Goal: Transaction & Acquisition: Purchase product/service

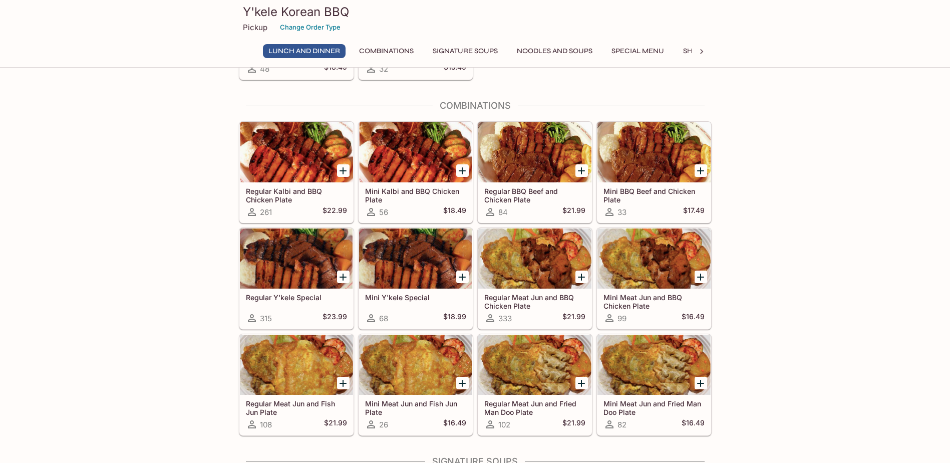
scroll to position [651, 0]
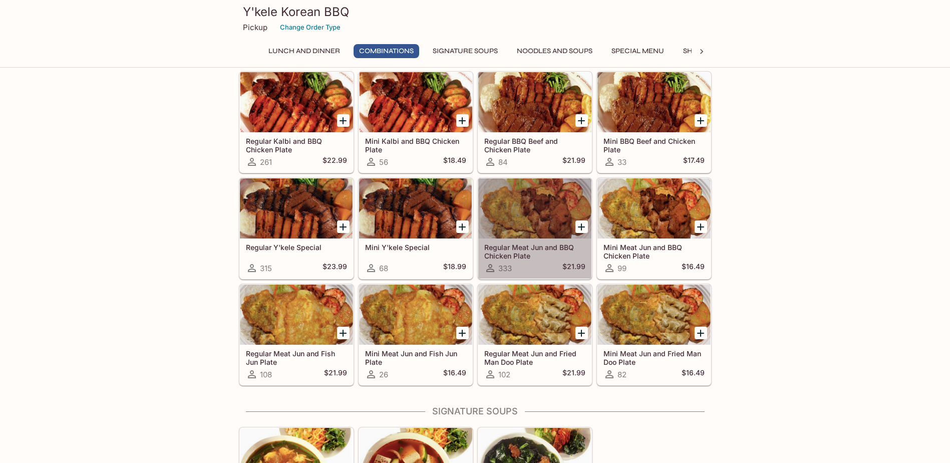
click at [526, 208] on div at bounding box center [534, 208] width 113 height 60
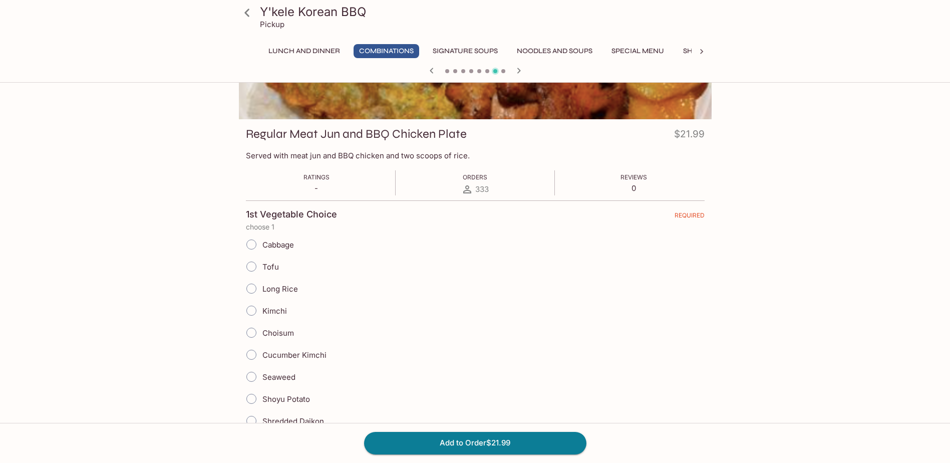
scroll to position [150, 0]
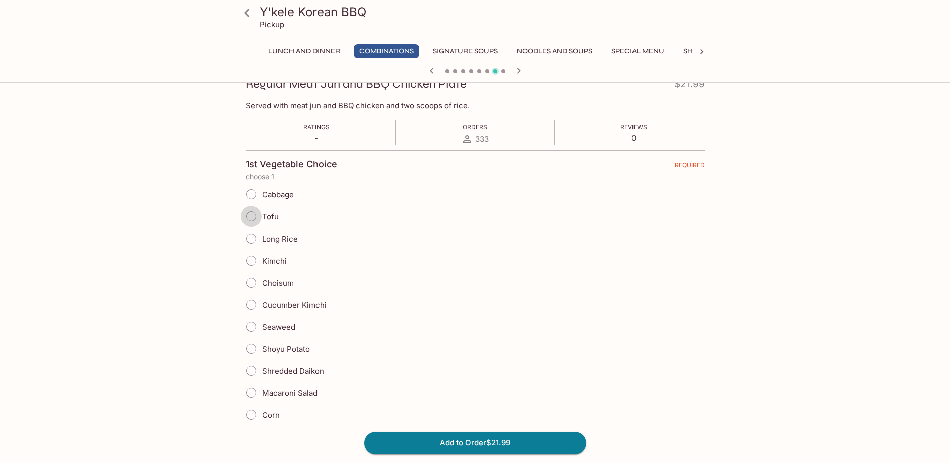
click at [252, 219] on input "Tofu" at bounding box center [251, 216] width 21 height 21
radio input "true"
click at [257, 218] on input "Tofu" at bounding box center [251, 216] width 21 height 21
click at [252, 307] on input "Cucumber Kimchi" at bounding box center [251, 304] width 21 height 21
radio input "true"
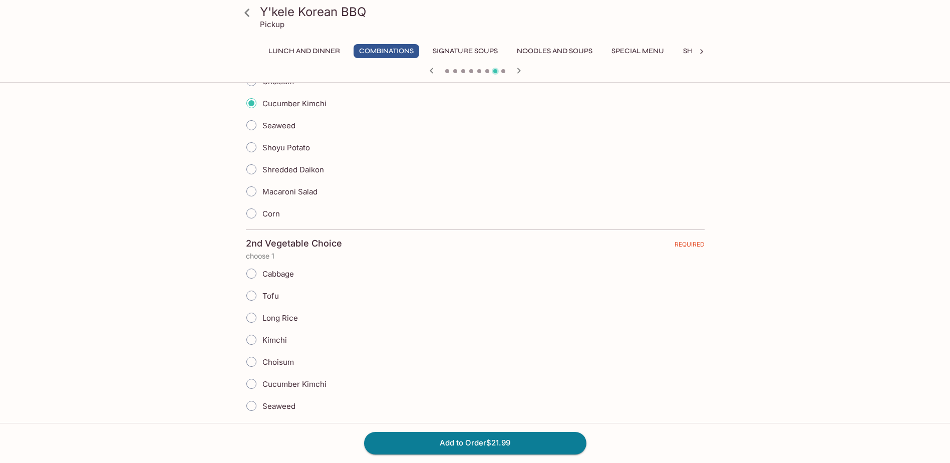
scroll to position [401, 0]
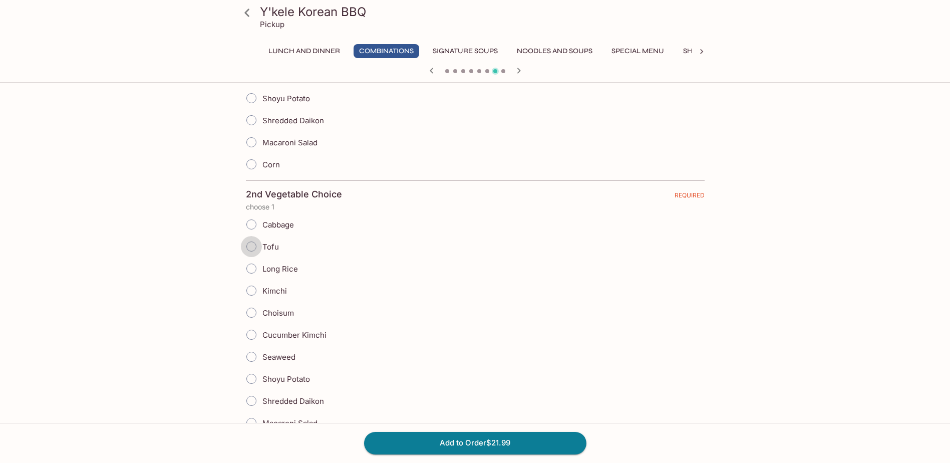
click at [250, 249] on input "Tofu" at bounding box center [251, 246] width 21 height 21
radio input "true"
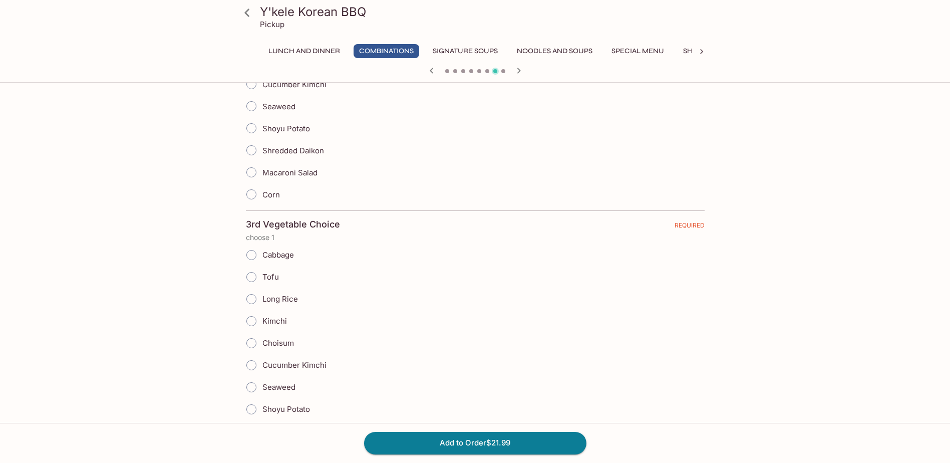
scroll to position [701, 0]
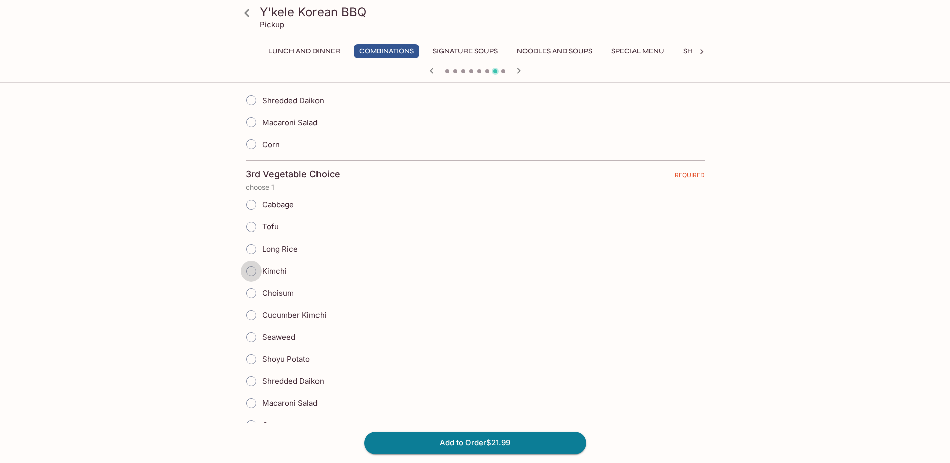
click at [252, 275] on input "Kimchi" at bounding box center [251, 270] width 21 height 21
radio input "true"
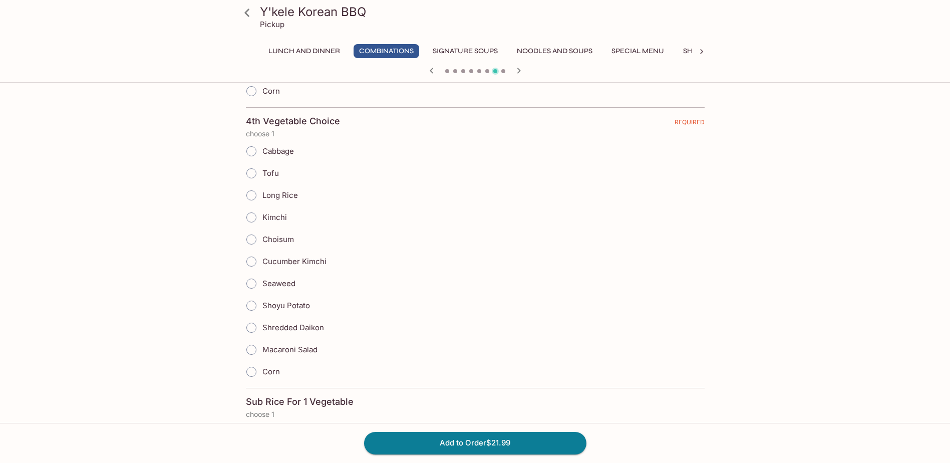
scroll to position [1052, 0]
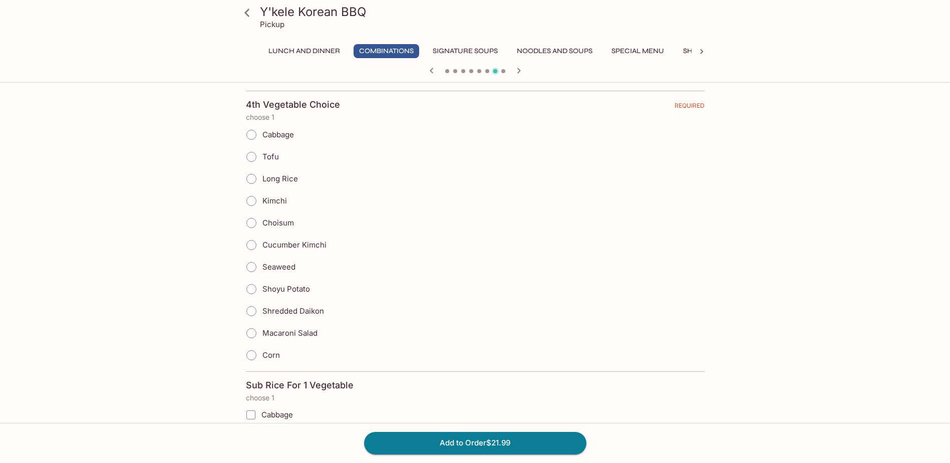
click at [252, 354] on input "Corn" at bounding box center [251, 354] width 21 height 21
radio input "true"
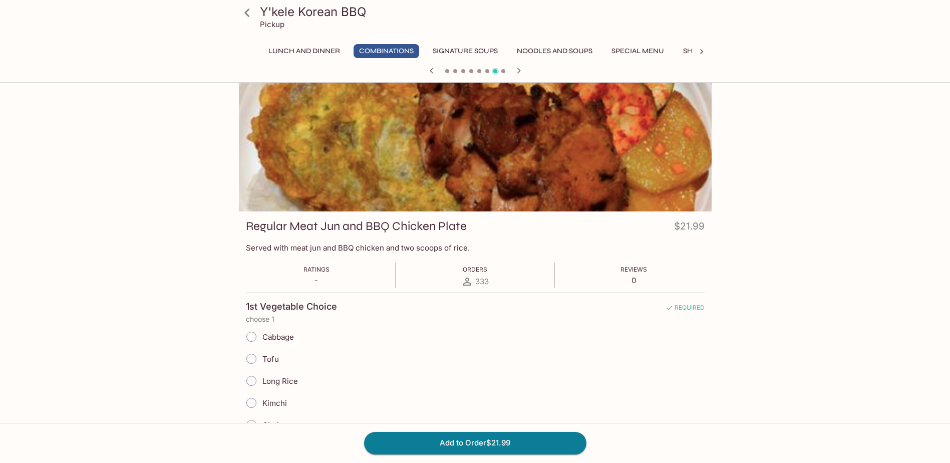
scroll to position [0, 0]
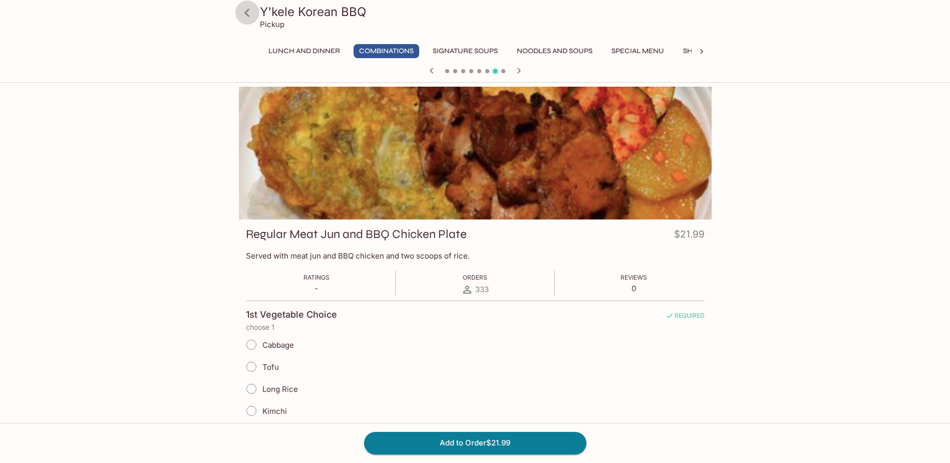
click at [255, 11] on icon at bounding box center [247, 13] width 18 height 18
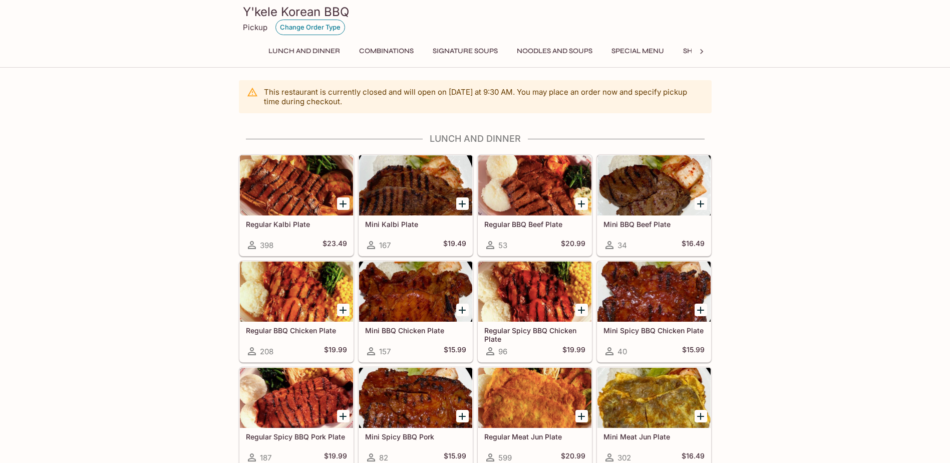
click at [305, 27] on button "Change Order Type" at bounding box center [310, 28] width 70 height 16
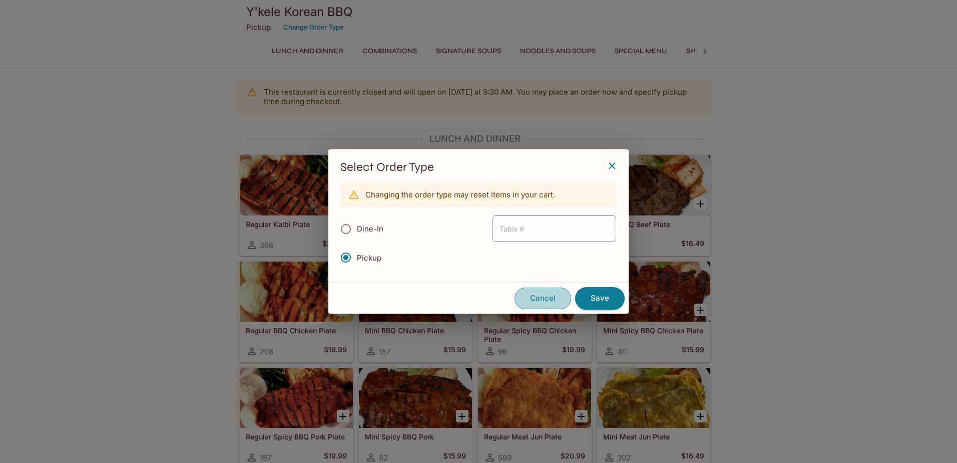
click at [546, 300] on button "Cancel" at bounding box center [543, 297] width 57 height 21
